Goal: Information Seeking & Learning: Learn about a topic

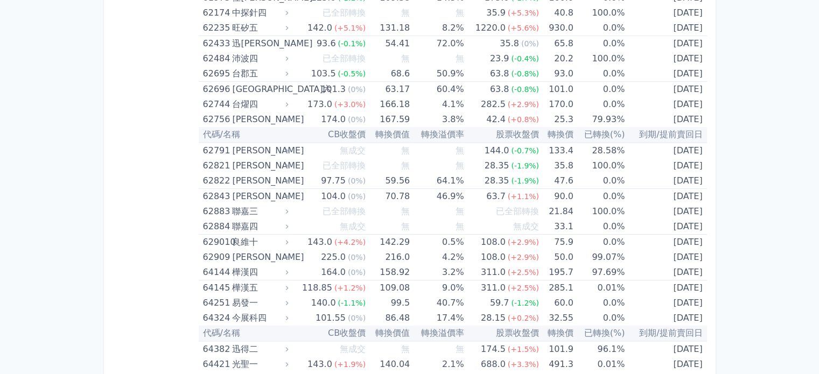
scroll to position [4533, 0]
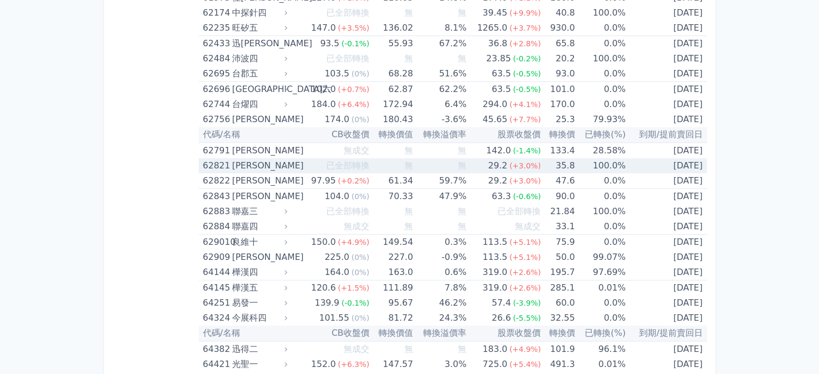
scroll to position [4533, 0]
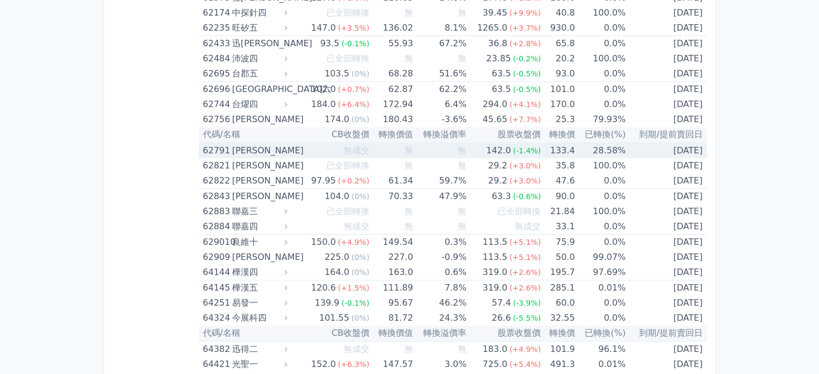
click at [289, 147] on icon at bounding box center [285, 150] width 7 height 7
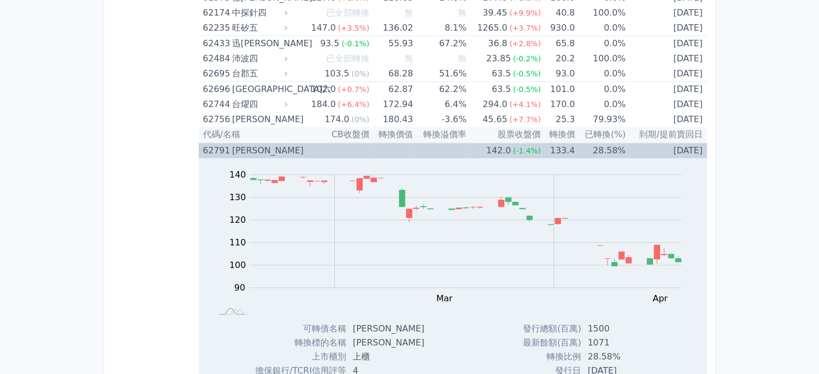
click at [286, 147] on icon at bounding box center [285, 150] width 7 height 7
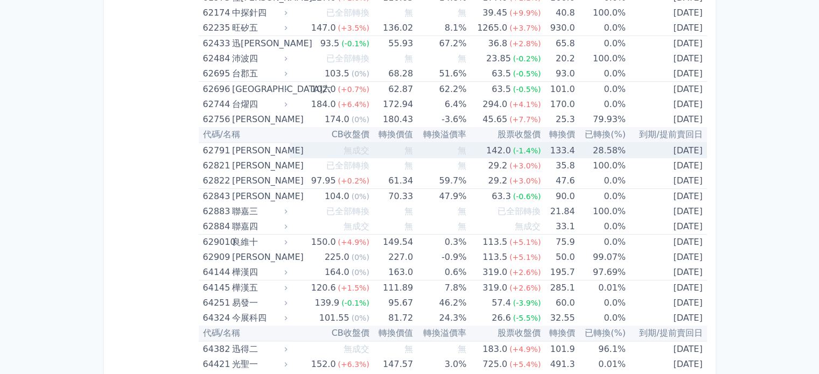
click at [289, 147] on icon at bounding box center [285, 150] width 7 height 7
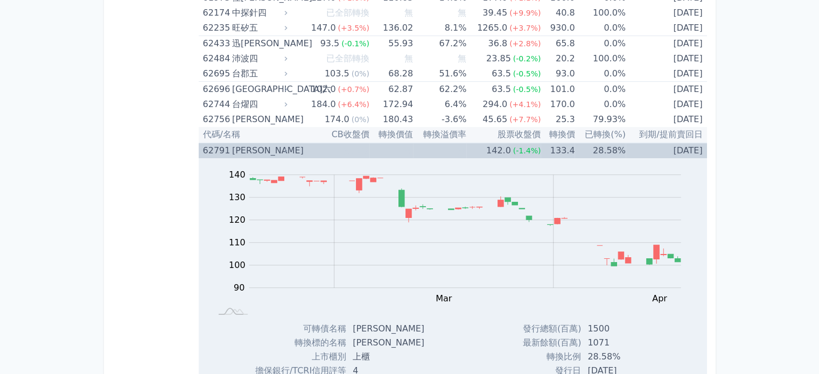
click at [289, 147] on icon at bounding box center [285, 150] width 7 height 7
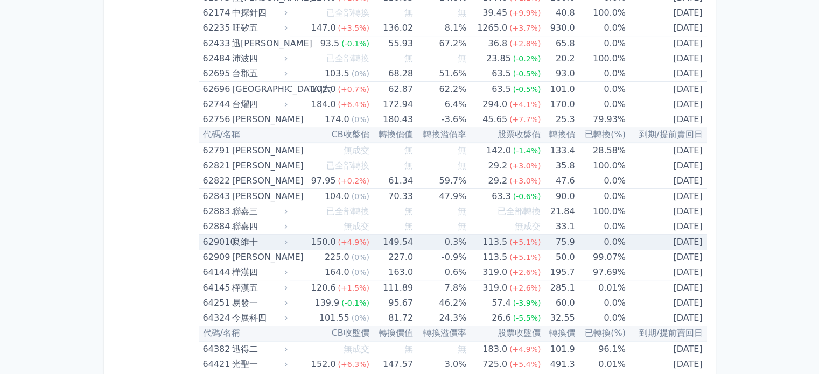
click at [286, 239] on icon at bounding box center [285, 242] width 7 height 7
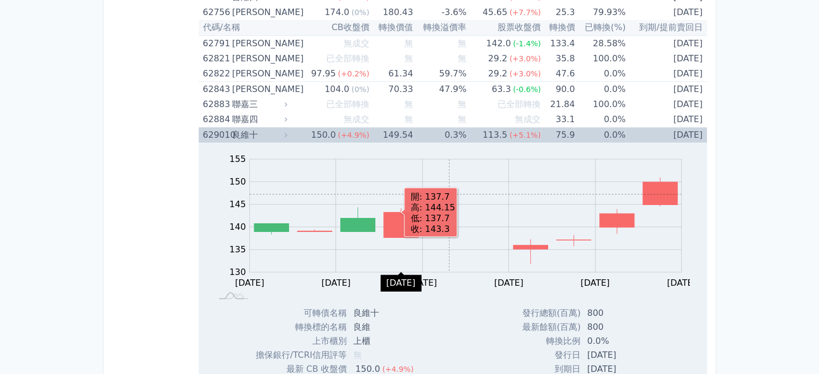
scroll to position [4641, 0]
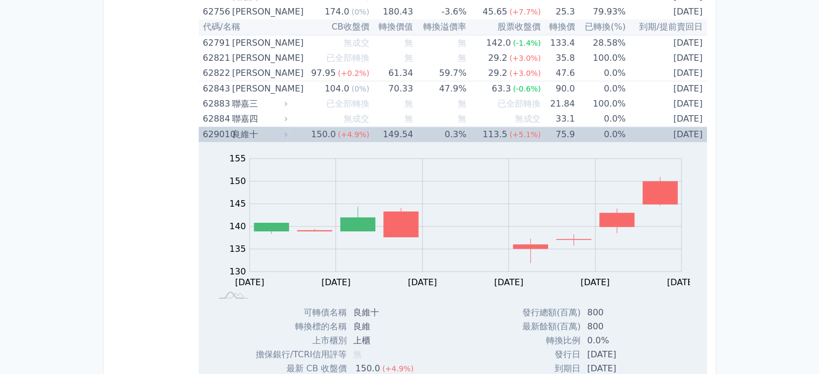
click at [268, 127] on div "良維十" at bounding box center [258, 134] width 53 height 15
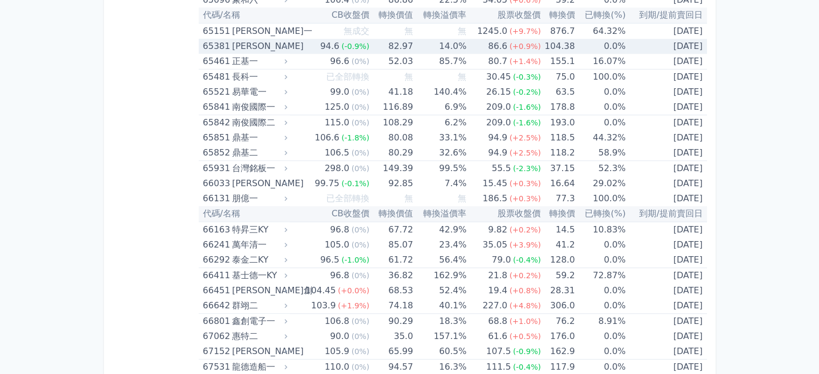
scroll to position [5071, 0]
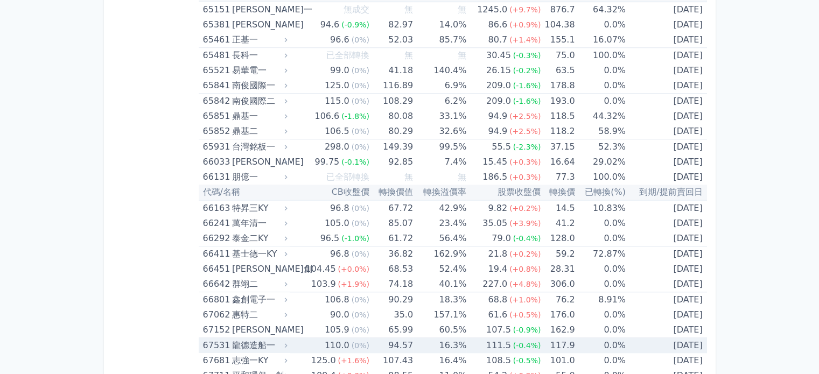
click at [276, 338] on div "龍德造船一" at bounding box center [258, 345] width 53 height 15
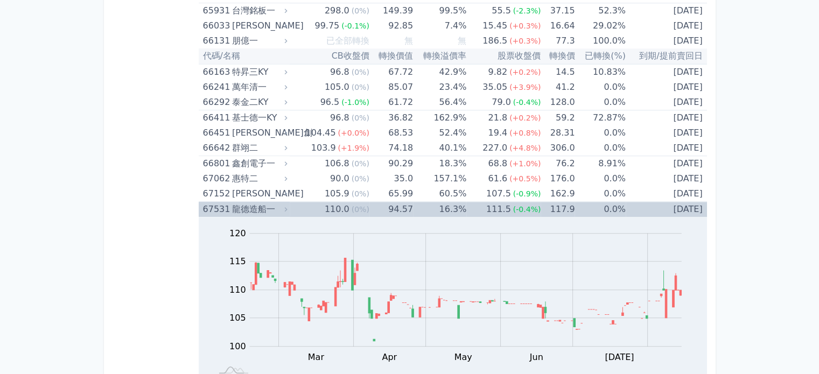
scroll to position [5233, 0]
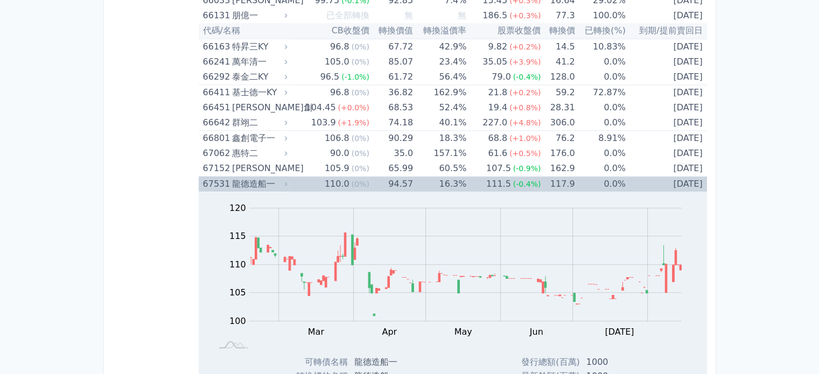
click at [276, 177] on div "龍德造船一" at bounding box center [258, 184] width 53 height 15
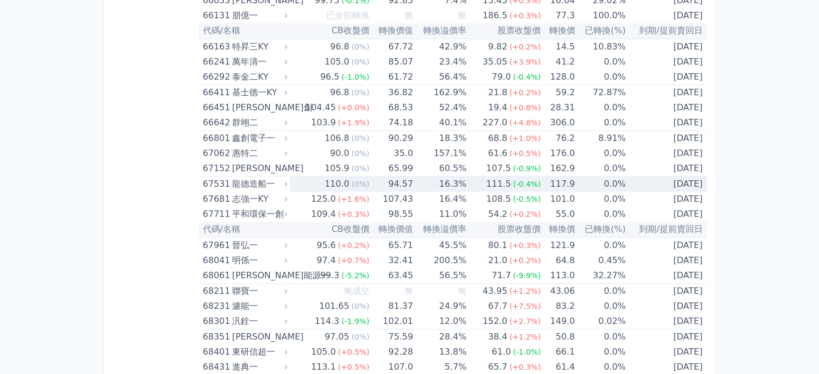
scroll to position [5018, 0]
